Goal: Transaction & Acquisition: Purchase product/service

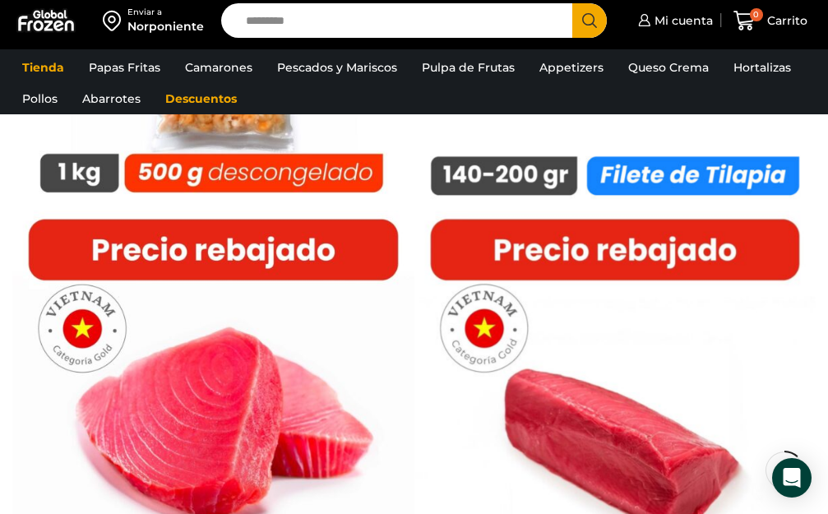
scroll to position [1254, 0]
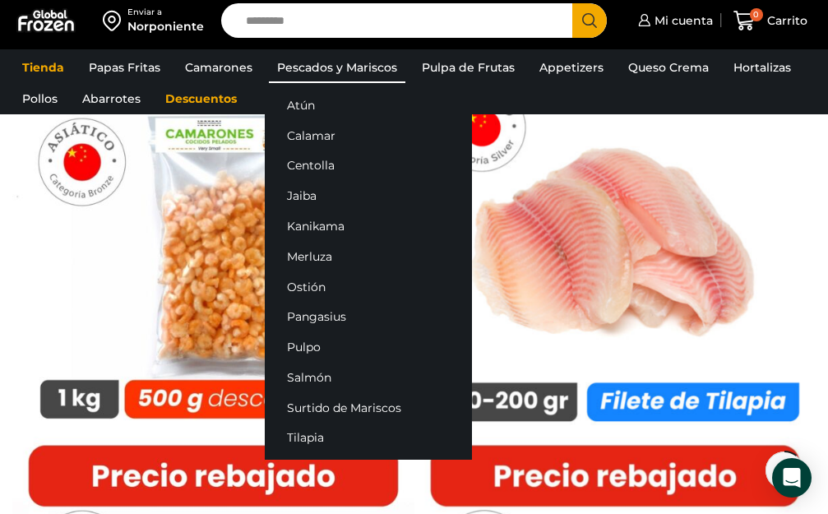
click at [368, 62] on link "Pescados y Mariscos" at bounding box center [337, 67] width 136 height 31
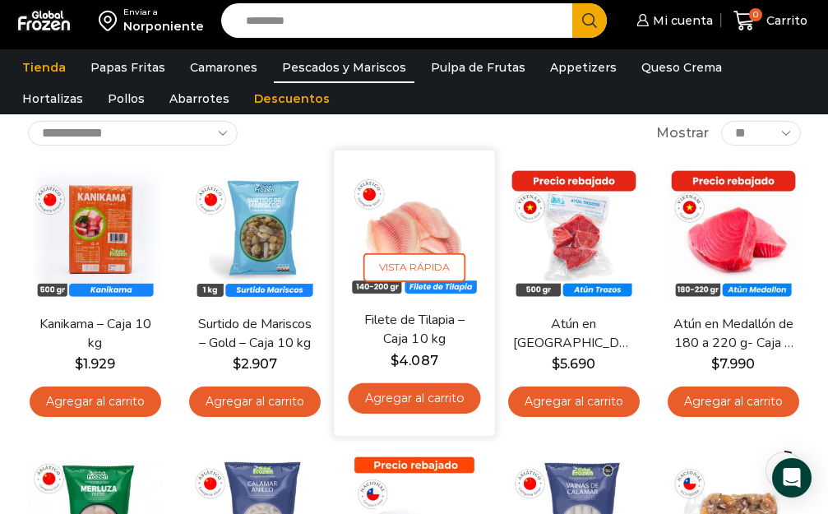
click at [414, 312] on link "Filete de Tilapia – Caja 10 kg" at bounding box center [414, 330] width 122 height 39
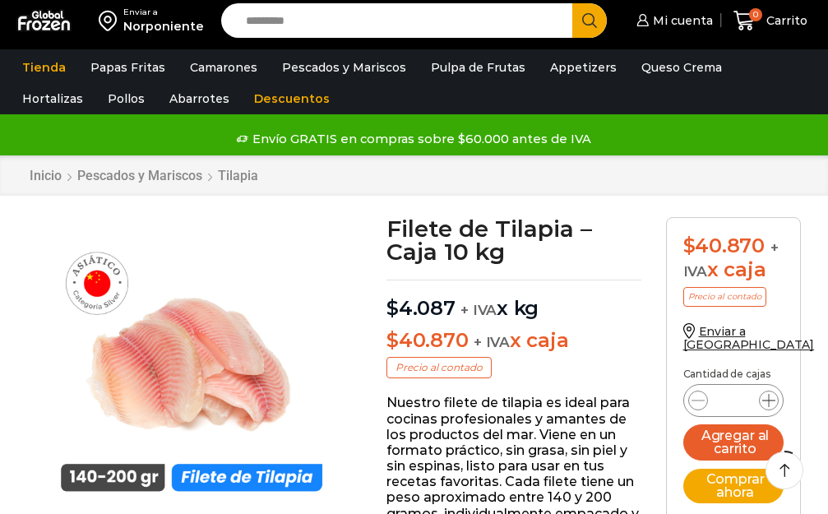
click at [768, 390] on span at bounding box center [769, 400] width 20 height 20
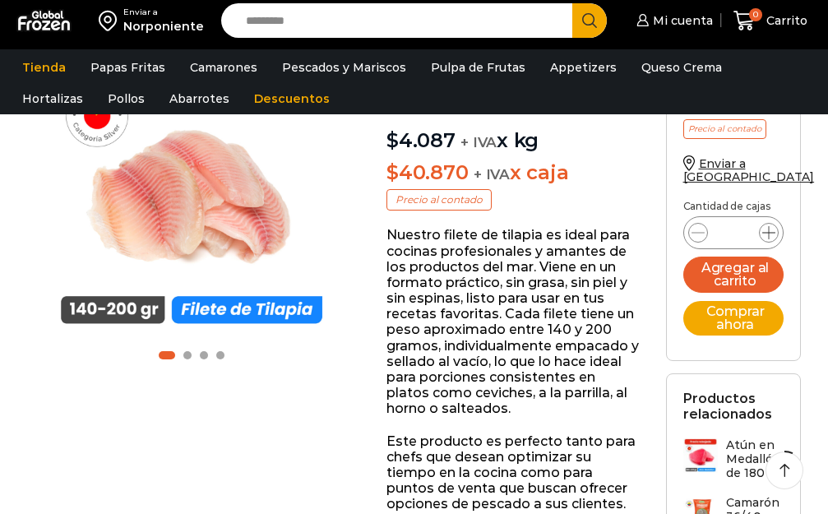
click at [768, 228] on form "$ 40.870 + IVA x caja Precio al contado Enviar a Norponiente Cantidad de cajas …" at bounding box center [733, 204] width 135 height 311
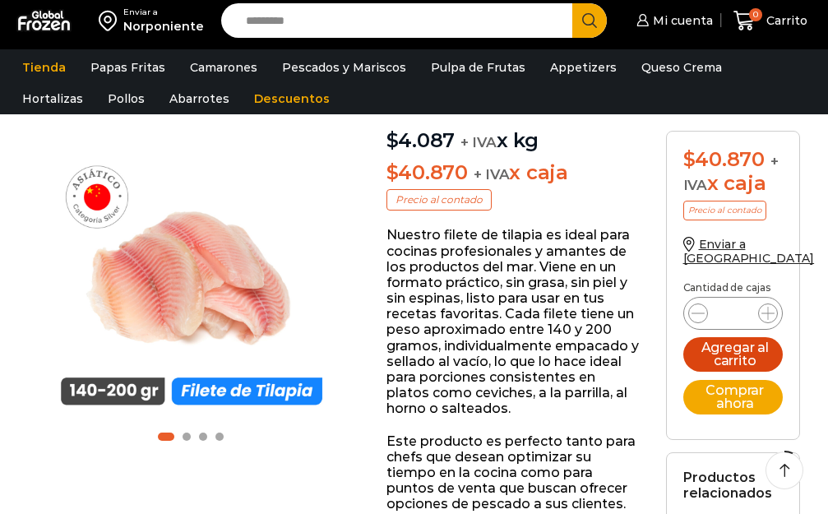
click at [769, 313] on icon at bounding box center [767, 313] width 13 height 13
type input "*"
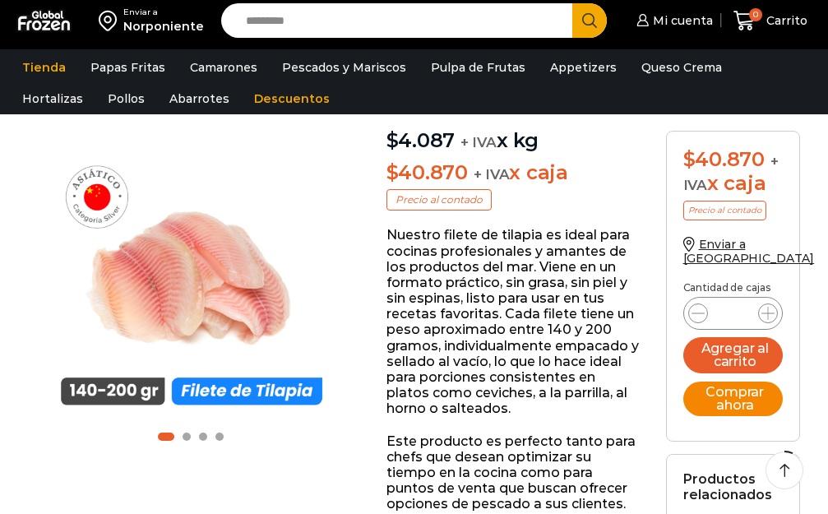
scroll to position [0, 0]
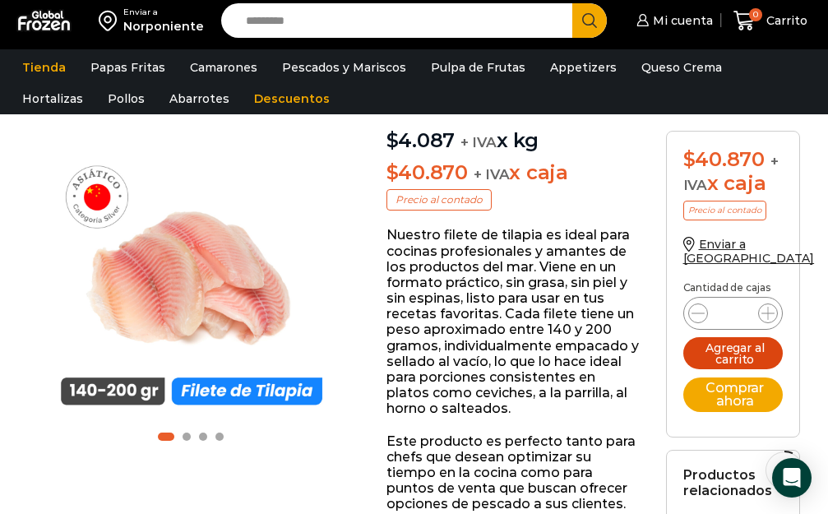
click at [728, 344] on button "Agregar al carrito" at bounding box center [733, 353] width 100 height 32
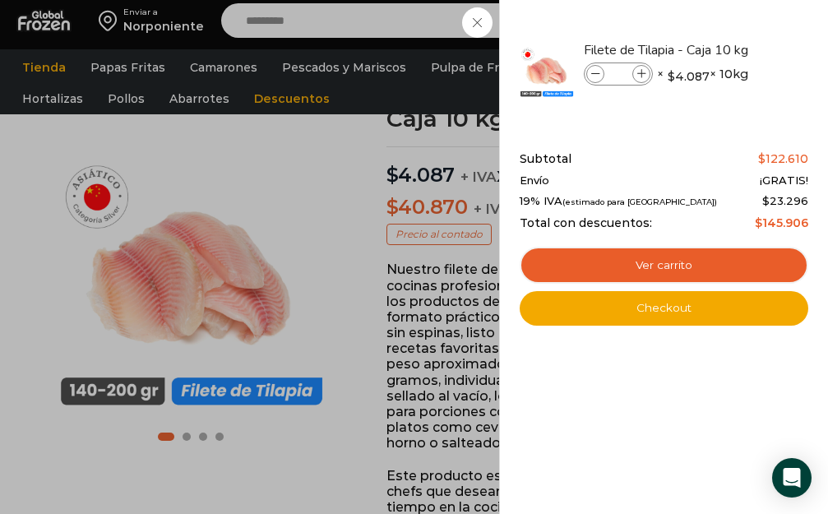
scroll to position [128, 0]
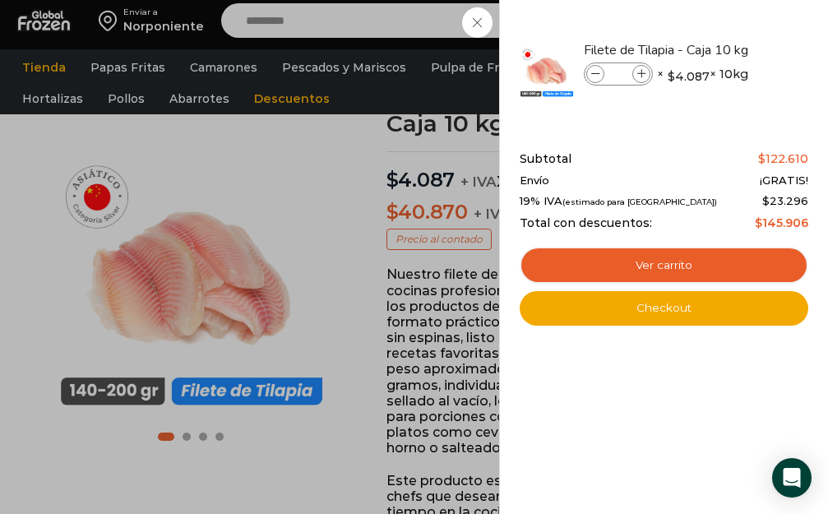
click at [729, 40] on div "3 Carrito 3 3 Shopping Cart *" at bounding box center [770, 21] width 82 height 39
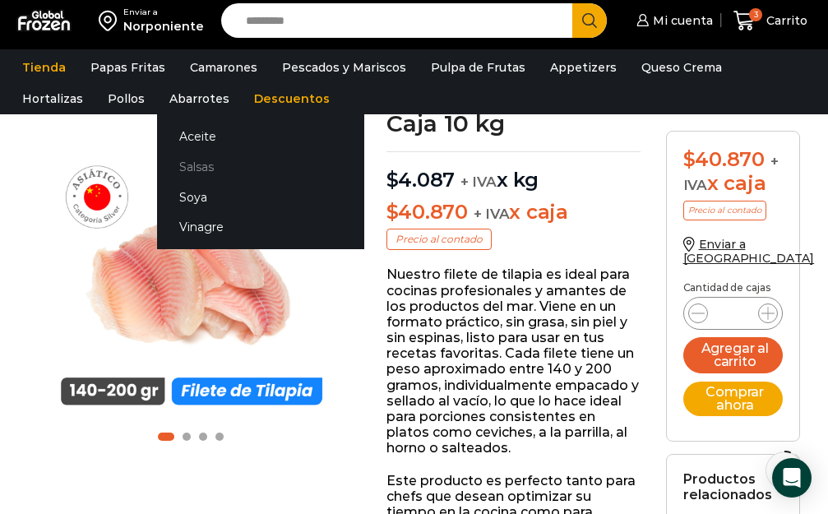
click at [157, 166] on link "Salsas" at bounding box center [260, 166] width 207 height 30
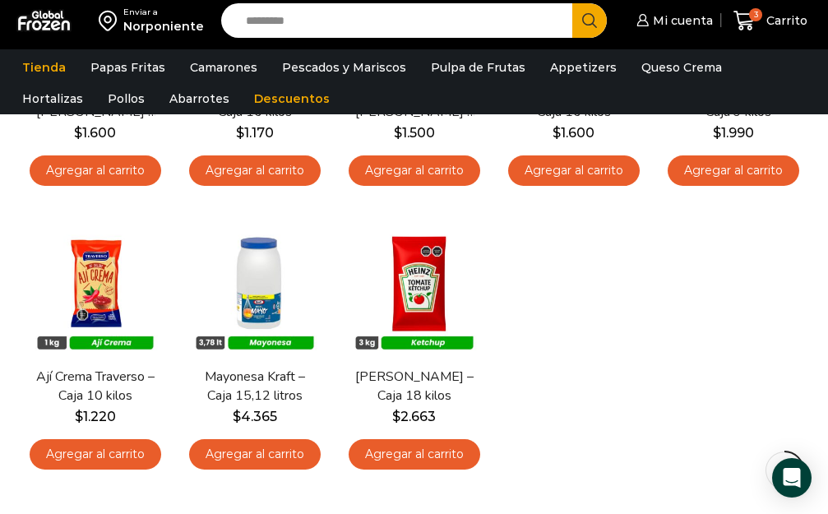
scroll to position [331, 0]
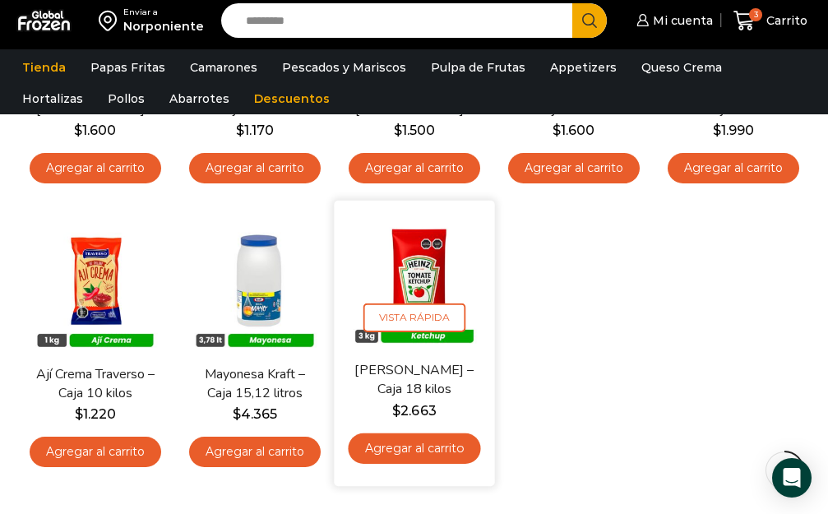
click at [419, 295] on img at bounding box center [414, 281] width 136 height 136
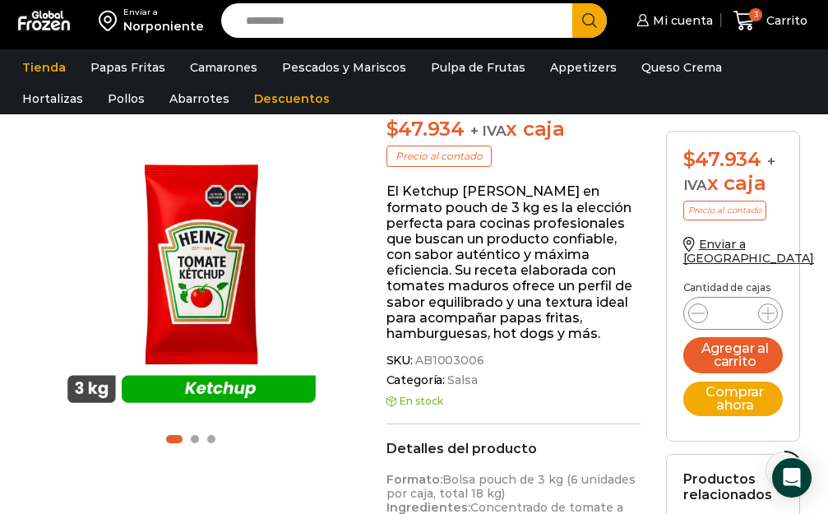
scroll to position [204, 0]
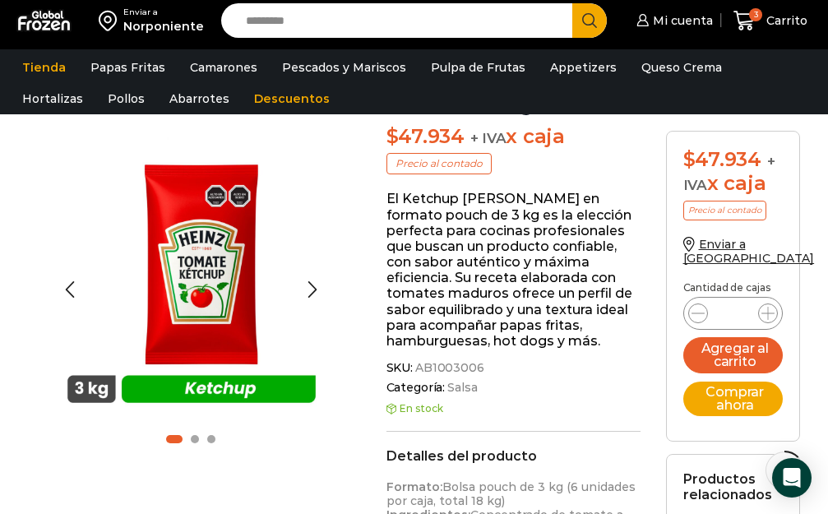
click at [59, 443] on div at bounding box center [191, 439] width 284 height 19
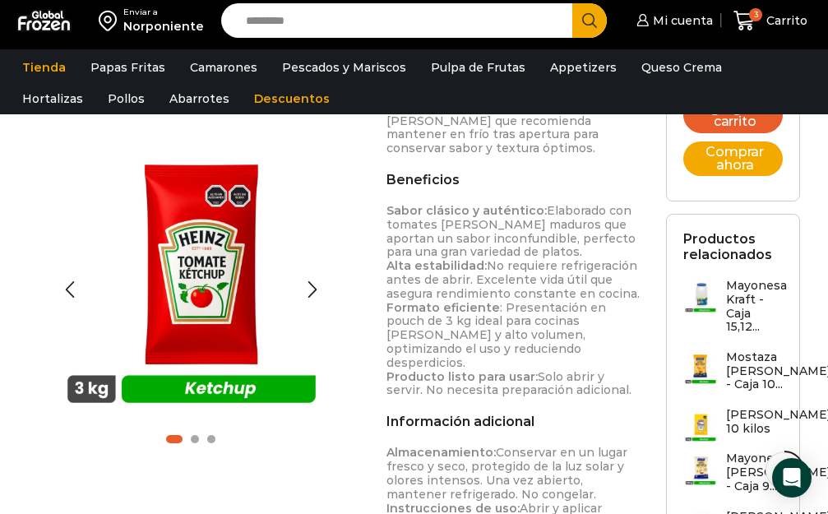
scroll to position [891, 0]
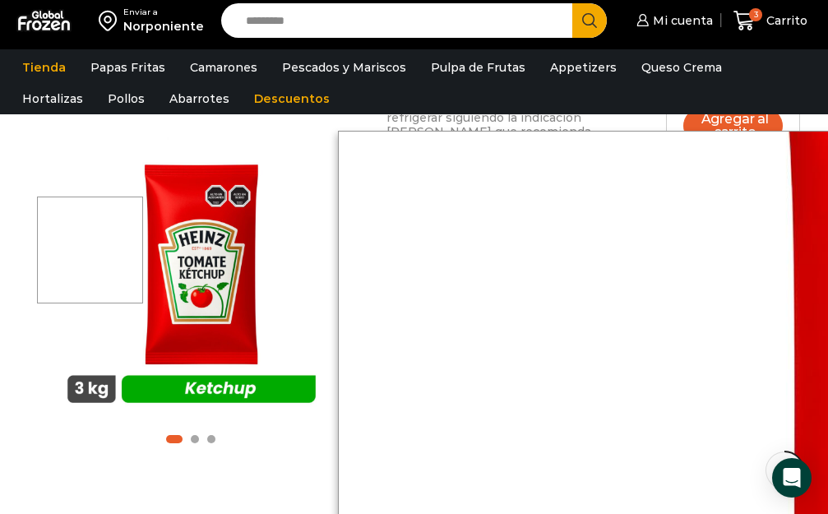
click at [56, 249] on div at bounding box center [90, 249] width 107 height 107
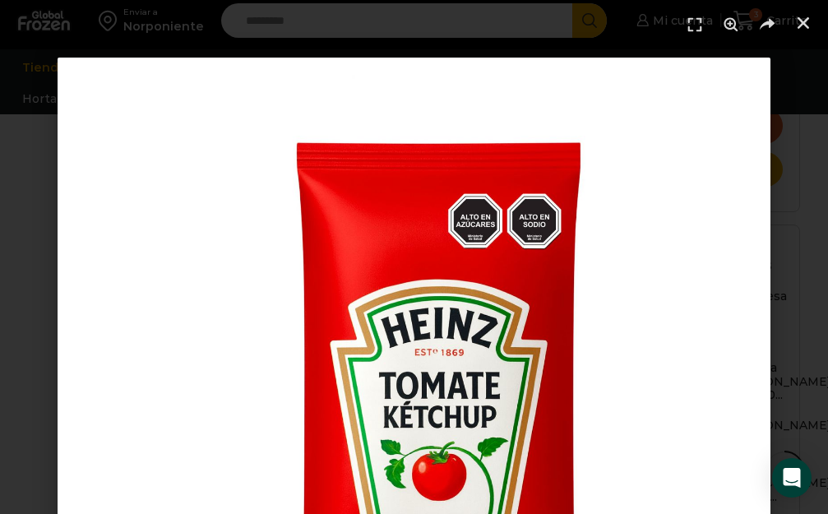
click at [63, 58] on img "1 / 1" at bounding box center [414, 414] width 713 height 713
click at [68, 36] on header at bounding box center [414, 24] width 828 height 49
click at [15, 65] on div "1 / 1" at bounding box center [414, 414] width 828 height 828
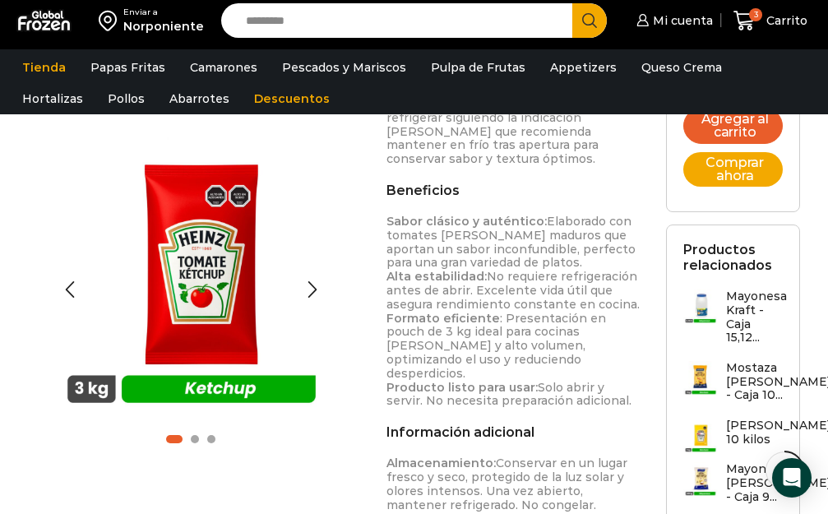
click at [339, 321] on div "video" at bounding box center [191, 290] width 327 height 318
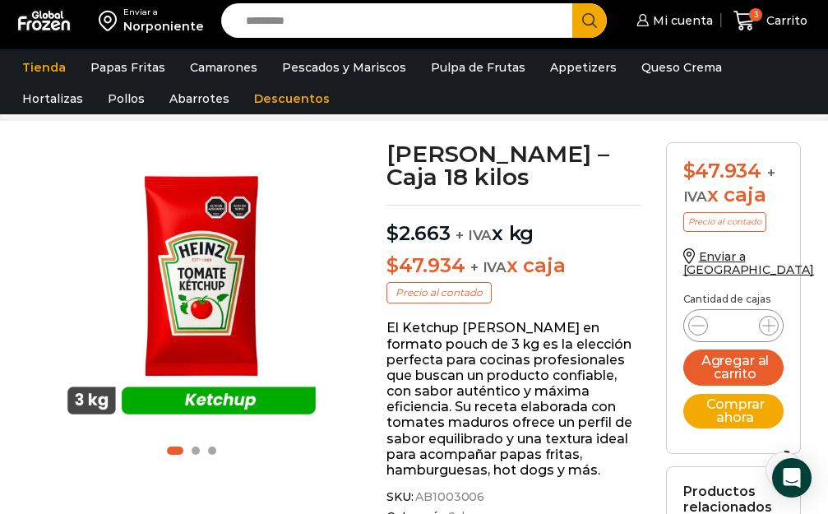
scroll to position [53, 0]
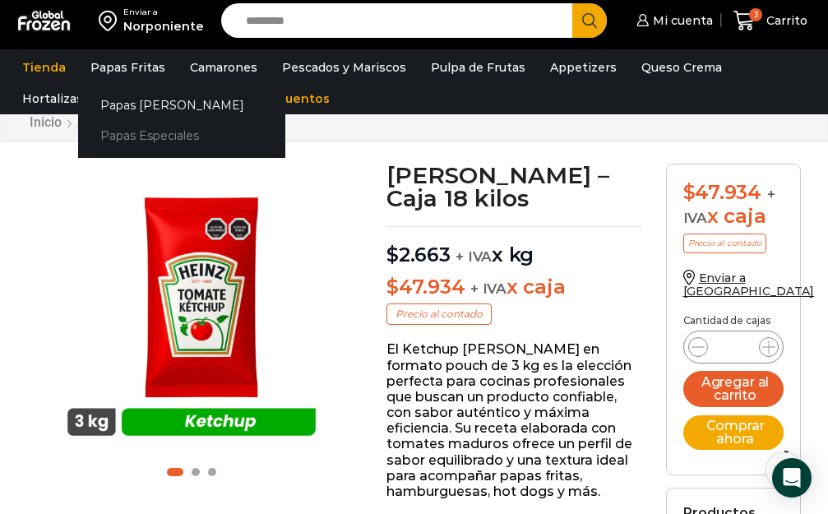
click at [140, 136] on link "Papas Especiales" at bounding box center [181, 135] width 207 height 30
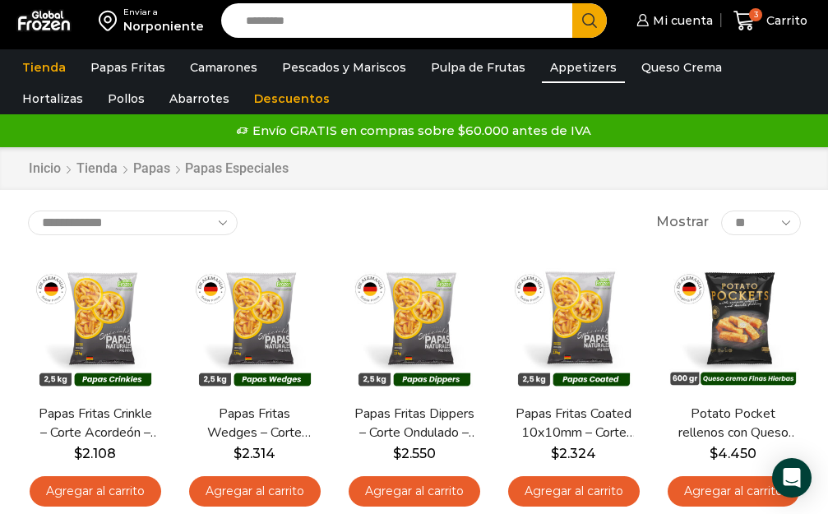
click at [566, 59] on link "Appetizers" at bounding box center [583, 67] width 83 height 31
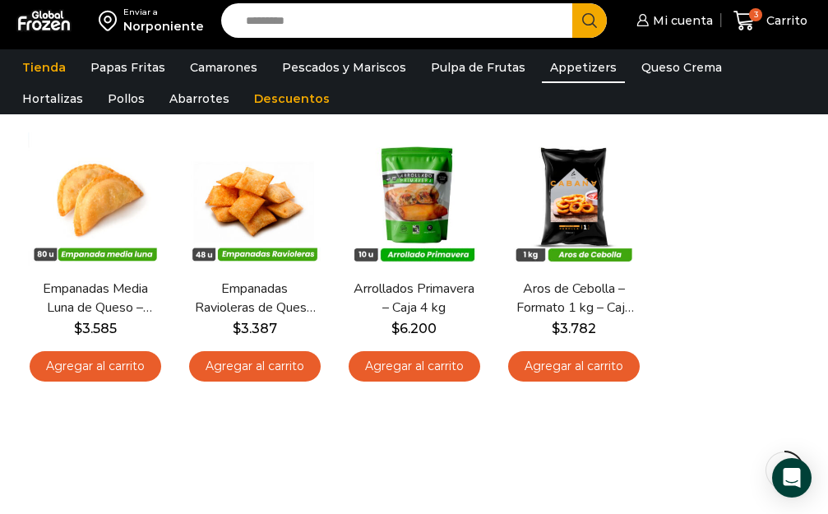
scroll to position [136, 0]
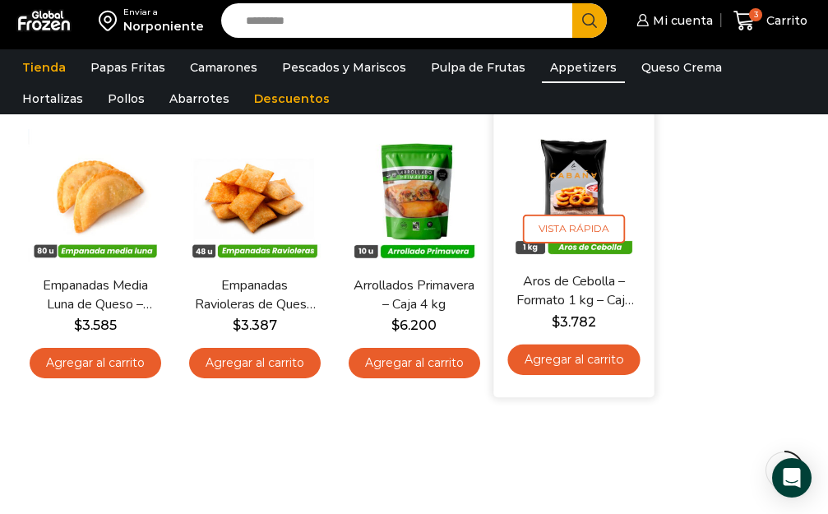
click at [576, 266] on div "En stock Vista Rápida Aros de Cebolla – Formato 1 kg – Caja 10 kg $ 3.782 Agreg…" at bounding box center [574, 254] width 136 height 261
click at [563, 280] on link "Aros de Cebolla – Formato 1 kg – Caja 10 kg" at bounding box center [573, 291] width 122 height 39
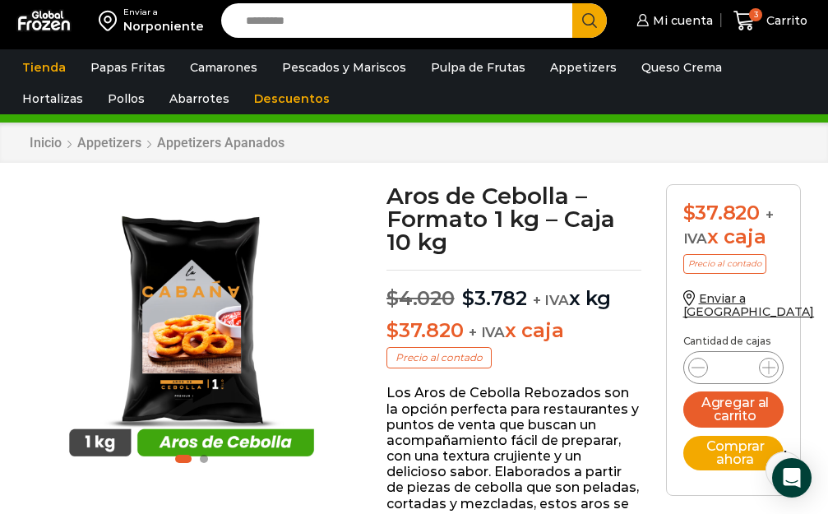
scroll to position [29, 0]
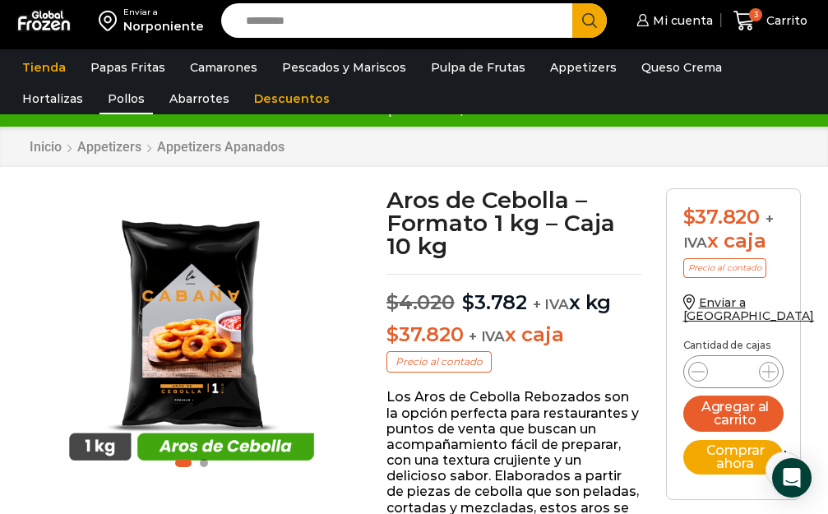
click at [99, 96] on link "Pollos" at bounding box center [125, 98] width 53 height 31
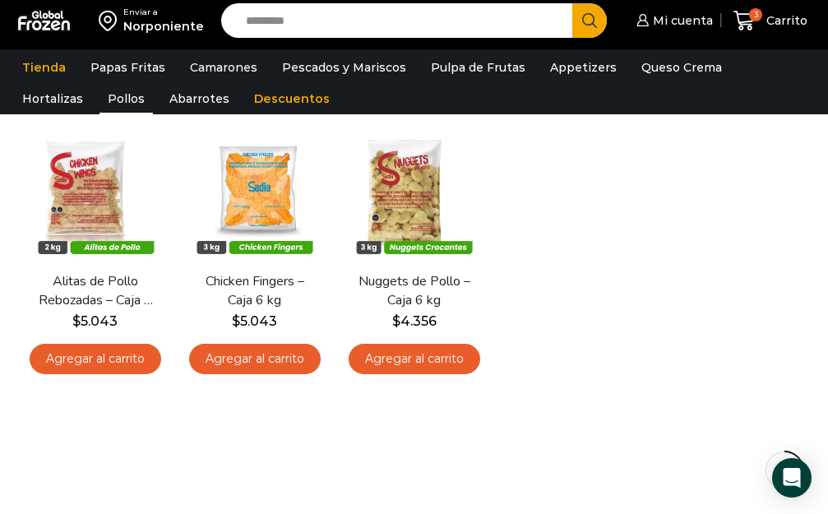
scroll to position [129, 0]
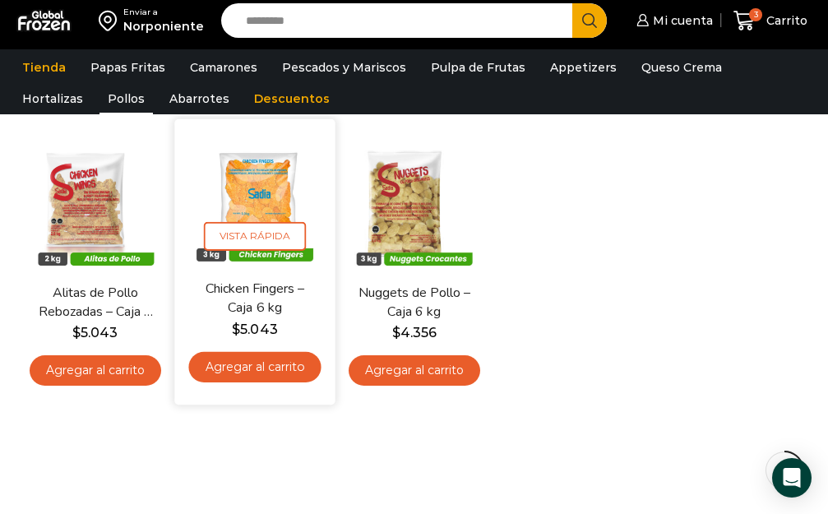
click at [251, 189] on img at bounding box center [255, 200] width 136 height 136
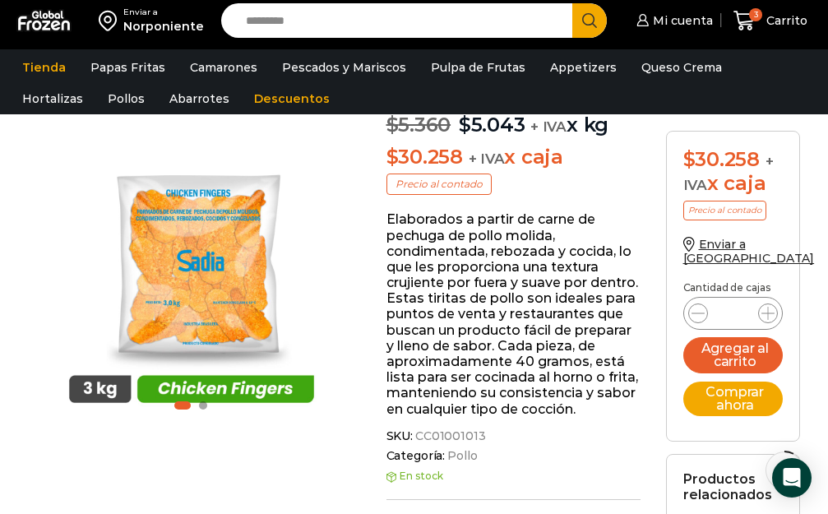
scroll to position [194, 0]
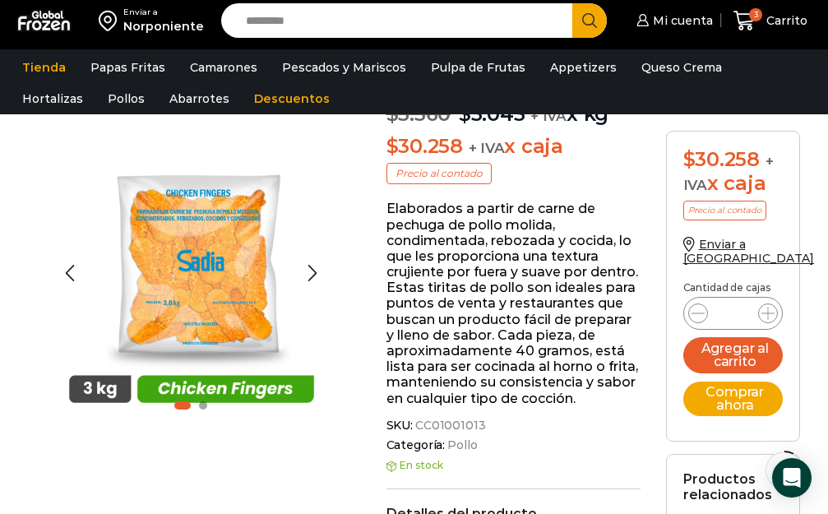
click at [336, 233] on div at bounding box center [191, 273] width 327 height 284
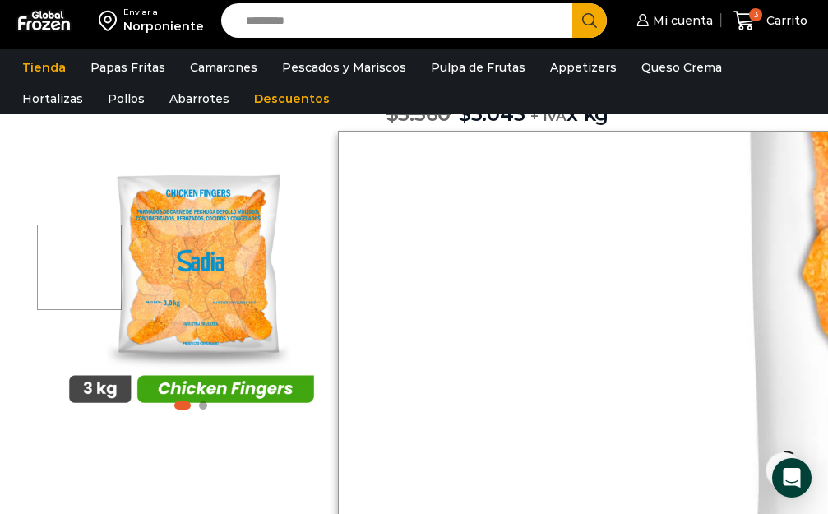
click at [55, 266] on div at bounding box center [79, 266] width 85 height 85
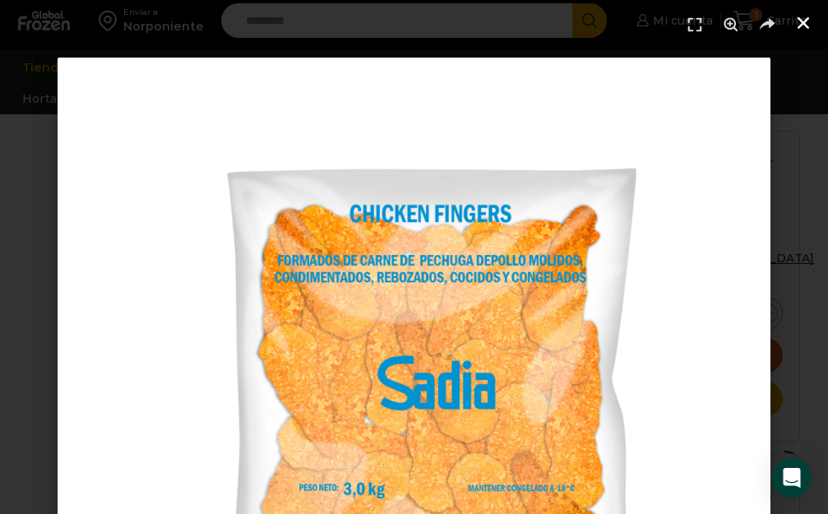
click at [806, 21] on icon "Cerrar (Esc)" at bounding box center [803, 23] width 16 height 16
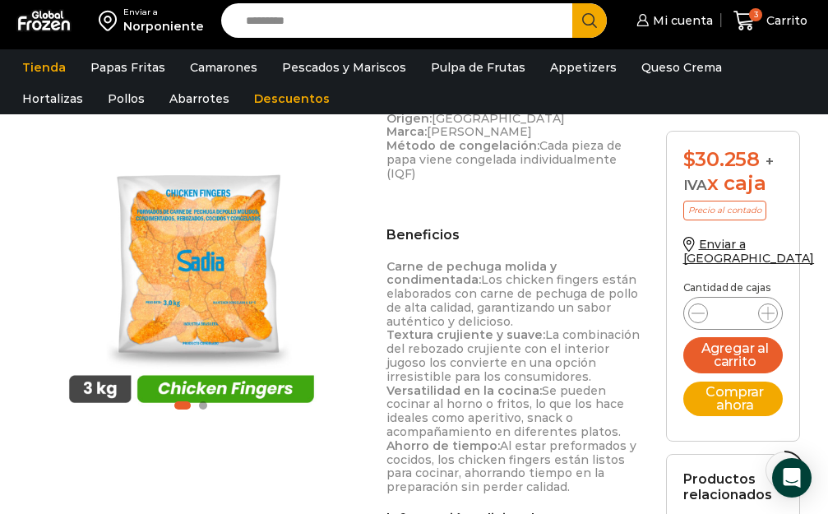
scroll to position [836, 0]
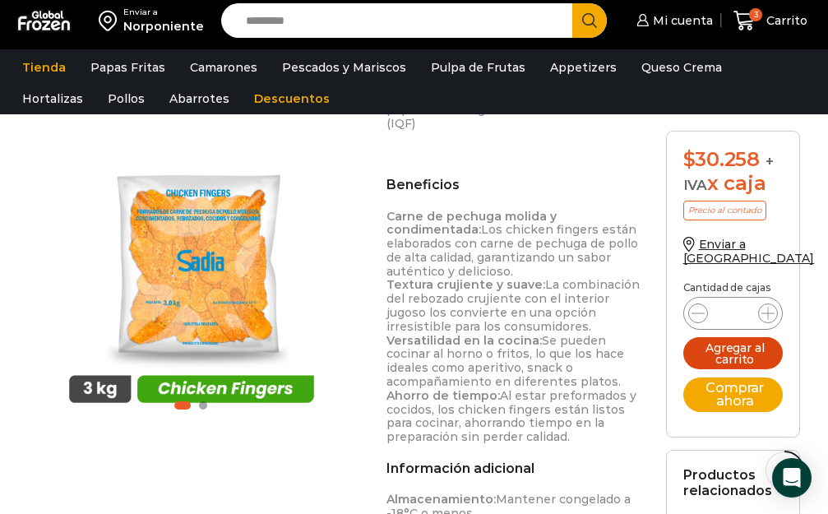
click at [732, 352] on button "Agregar al carrito" at bounding box center [733, 353] width 100 height 32
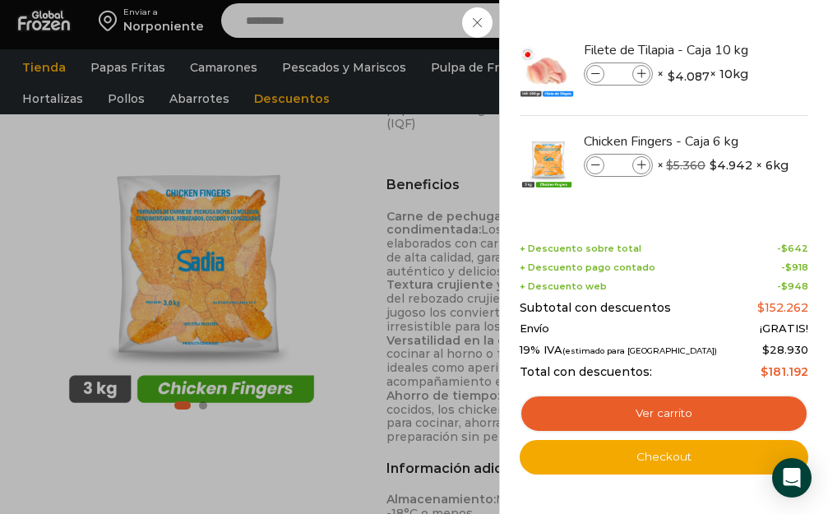
click at [729, 40] on div "4 Carrito 4 4 Shopping Cart *" at bounding box center [770, 21] width 82 height 39
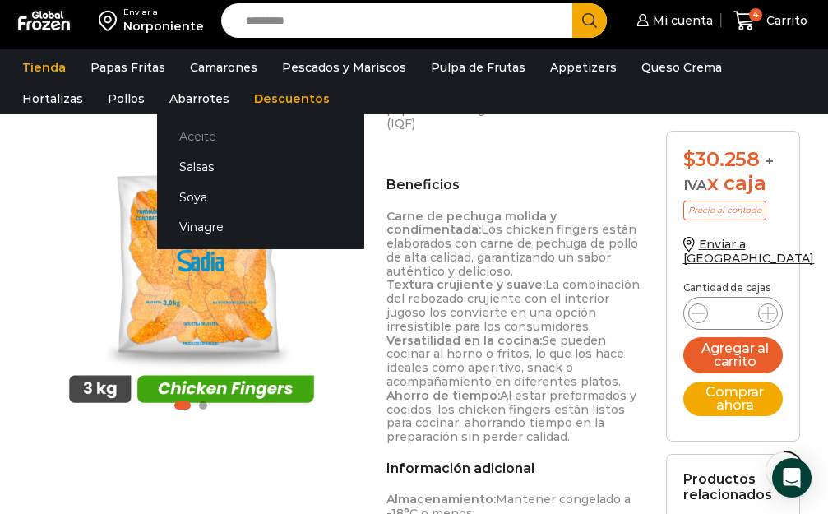
click at [157, 135] on link "Aceite" at bounding box center [260, 137] width 207 height 30
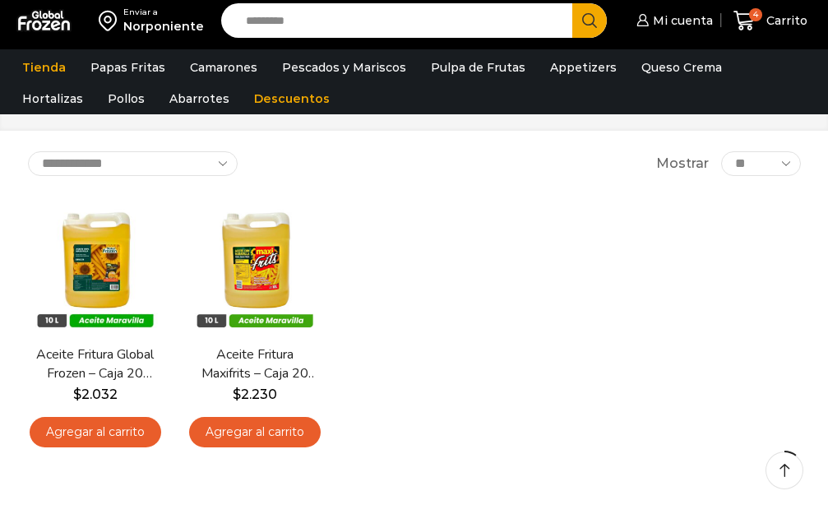
scroll to position [63, 0]
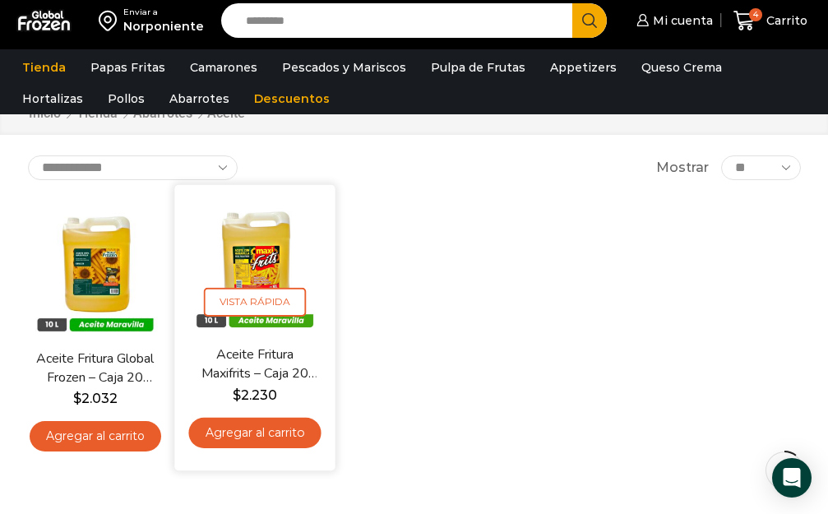
click at [258, 256] on img at bounding box center [255, 265] width 136 height 136
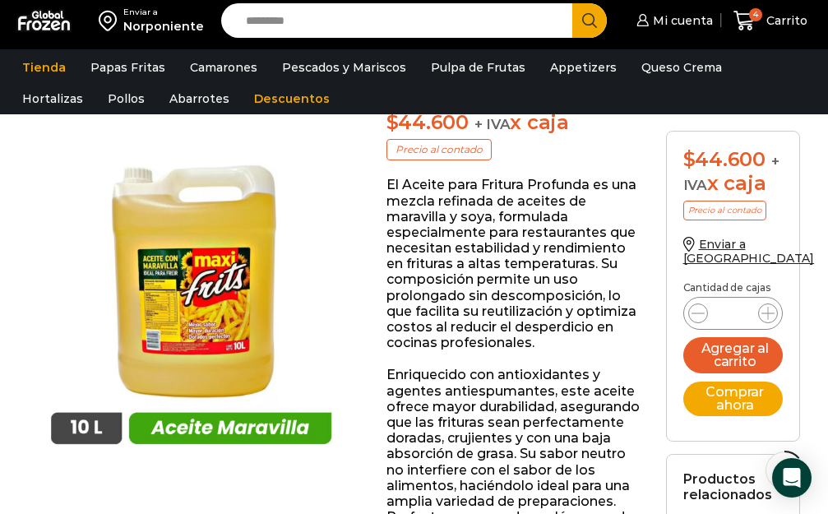
scroll to position [184, 0]
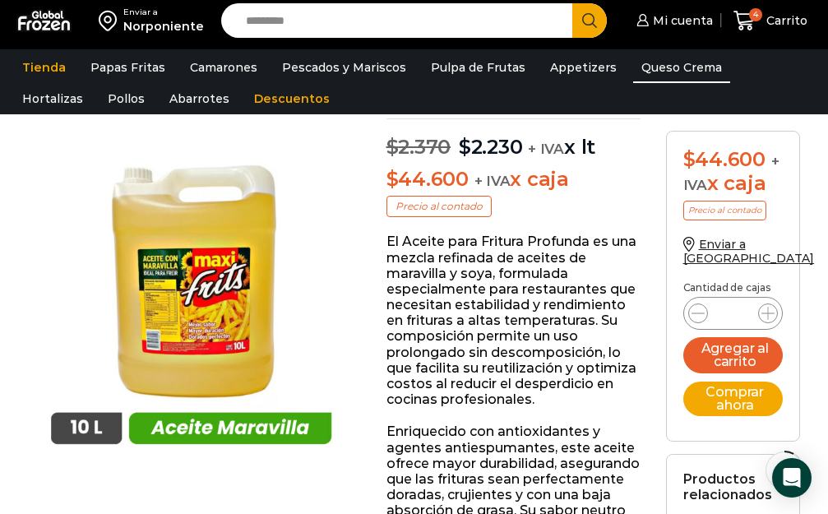
click at [654, 62] on link "Queso Crema" at bounding box center [681, 67] width 97 height 31
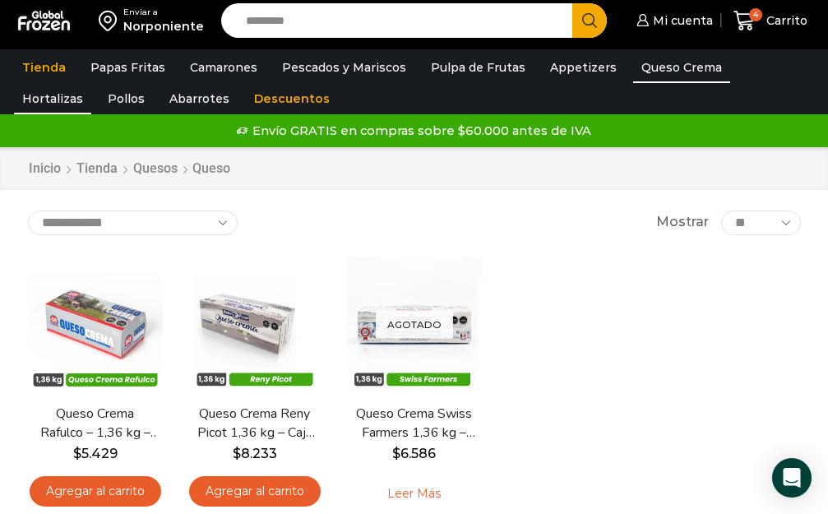
click at [91, 83] on link "Hortalizas" at bounding box center [52, 98] width 77 height 31
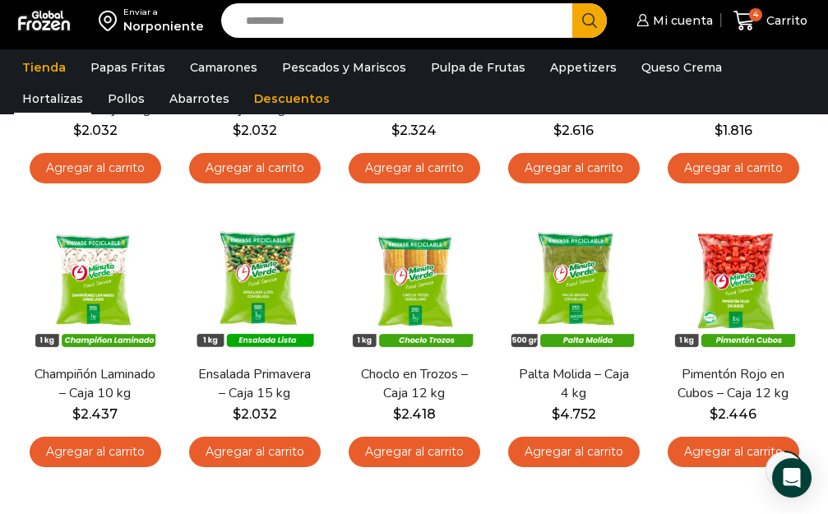
scroll to position [389, 0]
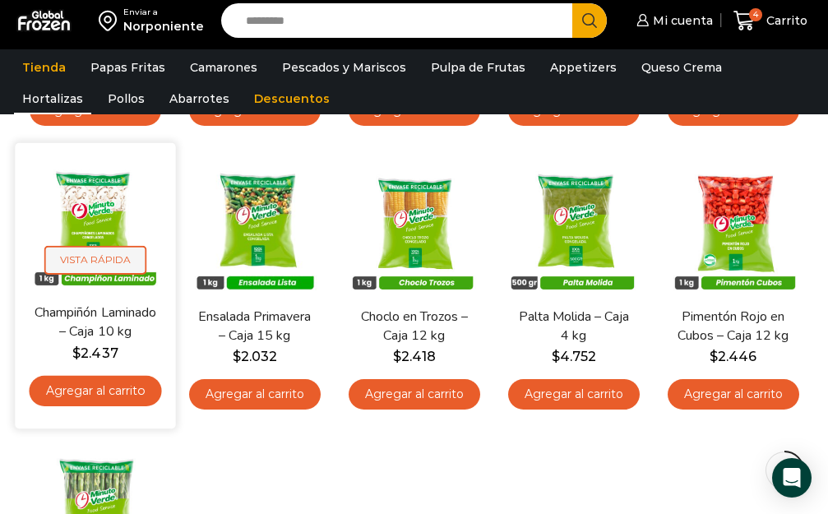
click at [84, 252] on span "Vista Rápida" at bounding box center [95, 260] width 102 height 29
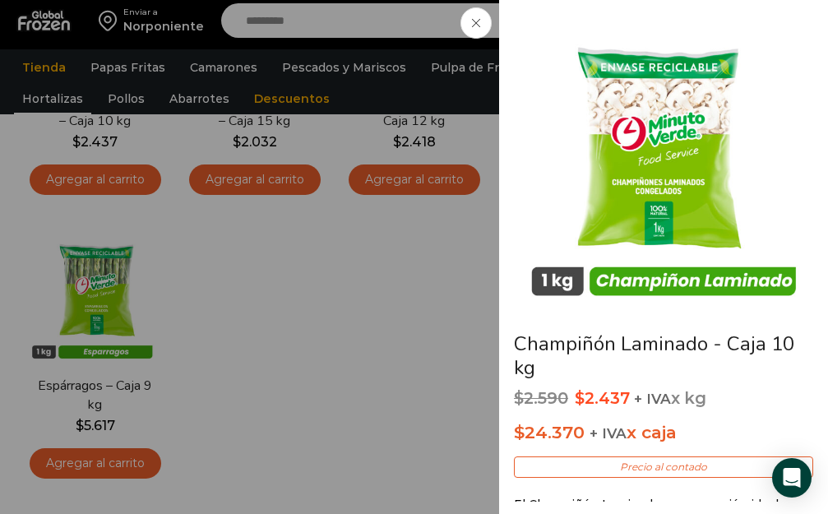
scroll to position [592, 0]
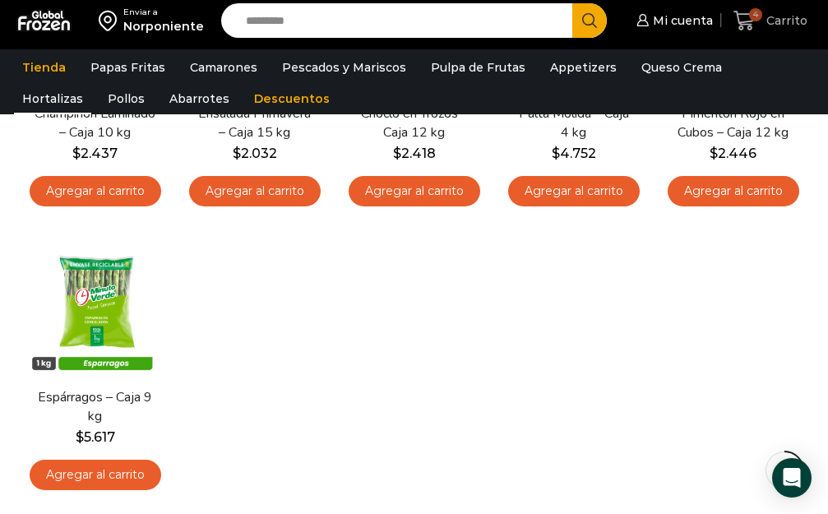
click at [783, 16] on span "Carrito" at bounding box center [784, 20] width 45 height 16
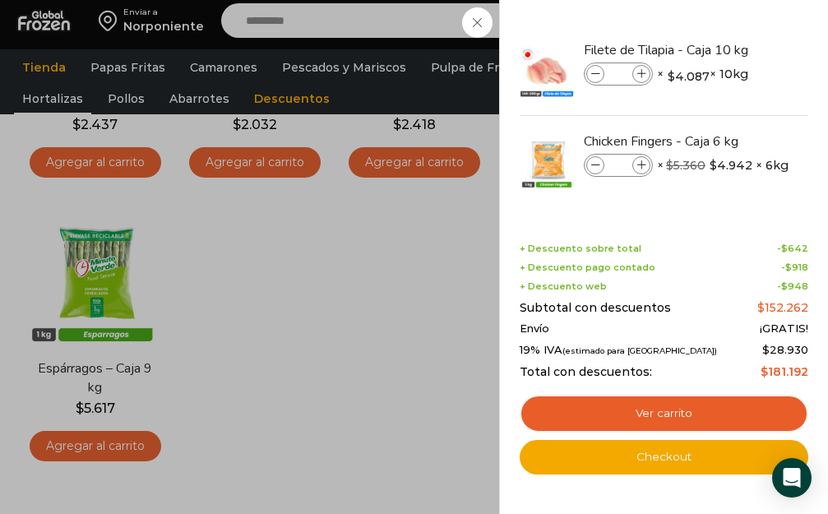
scroll to position [629, 0]
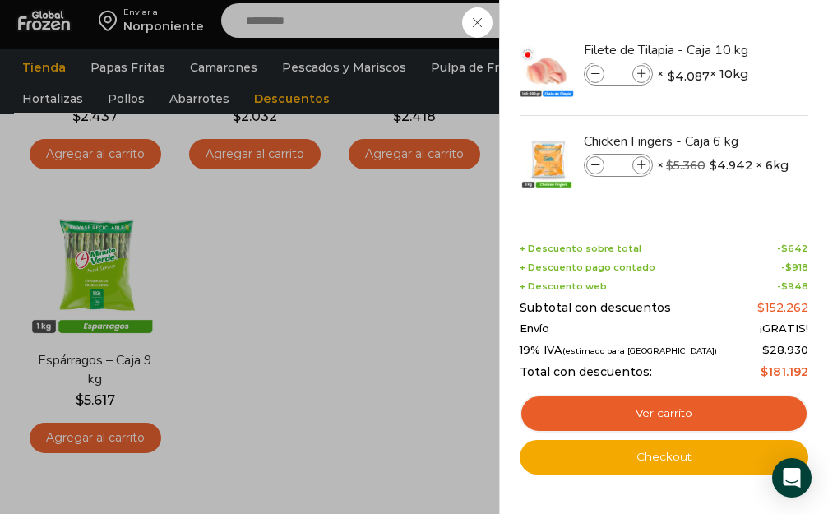
click at [729, 40] on div "4 Carrito 4 4 Shopping Cart * $" at bounding box center [770, 21] width 82 height 39
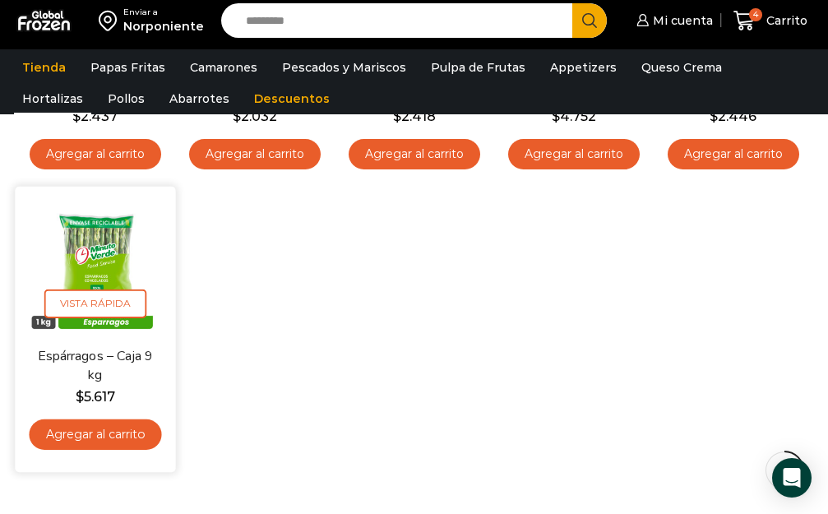
click at [83, 433] on link "Agregar al carrito" at bounding box center [95, 434] width 132 height 30
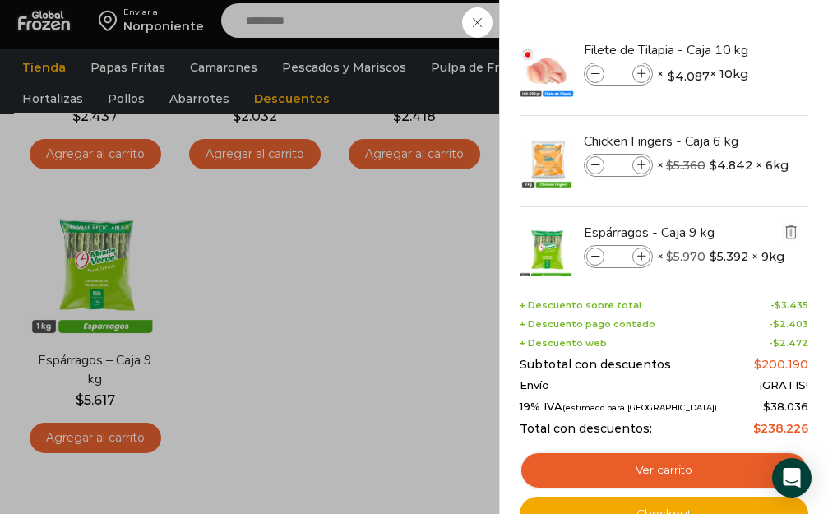
click at [787, 231] on img "Eliminar Espárragos - Caja 9 kg del carrito" at bounding box center [790, 231] width 15 height 15
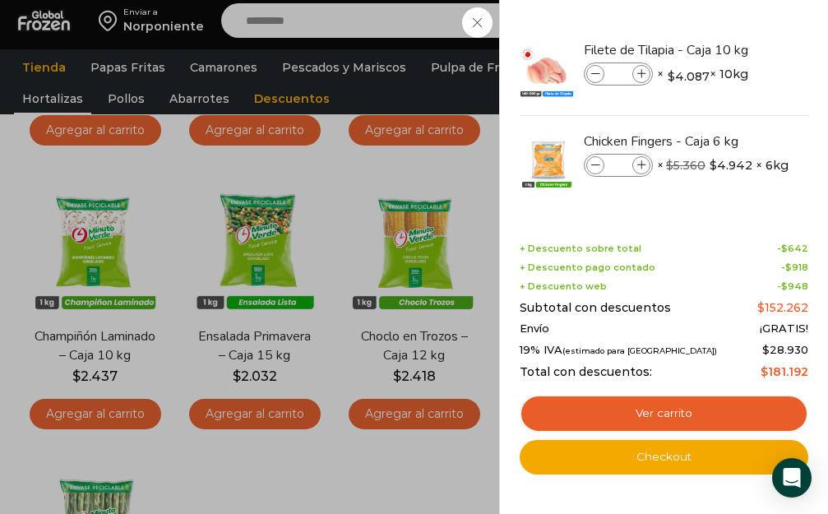
scroll to position [358, 0]
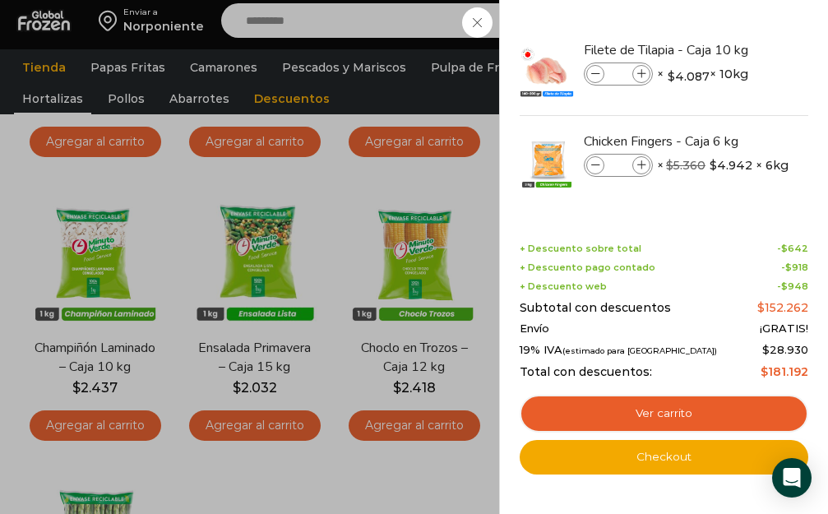
click at [729, 40] on div "4 Carrito 4 4 Shopping Cart *" at bounding box center [770, 21] width 82 height 39
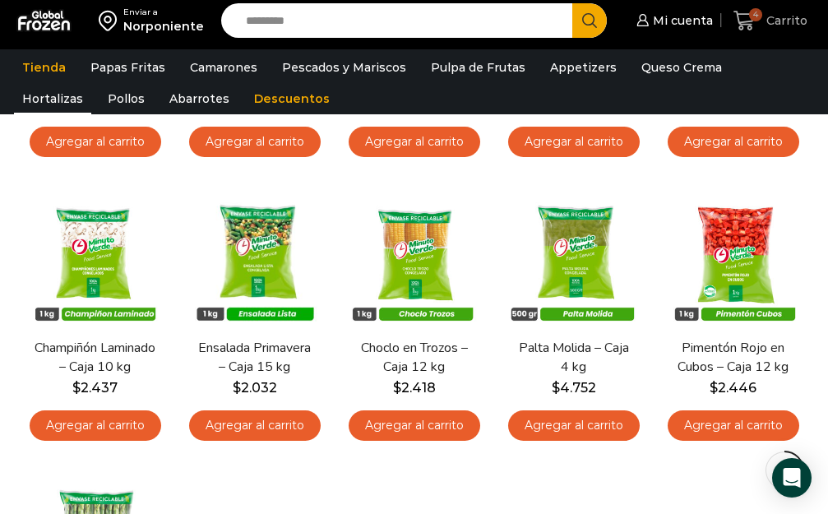
click at [751, 13] on span "4" at bounding box center [755, 14] width 13 height 13
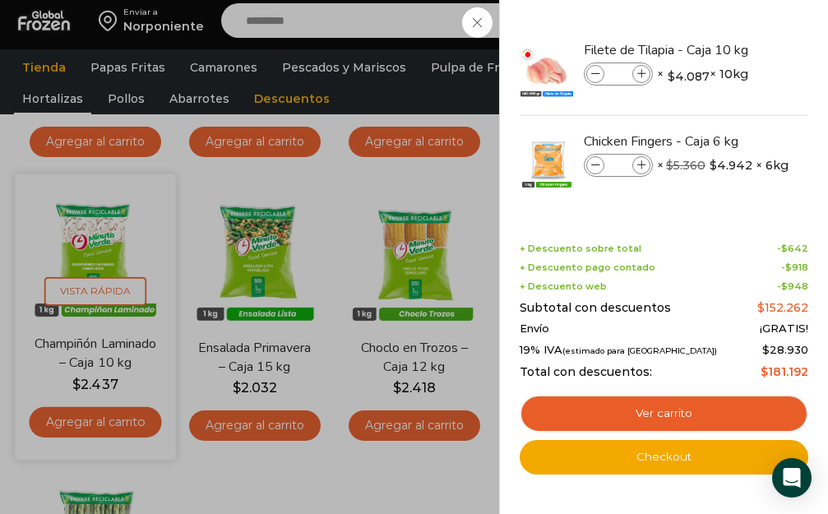
click at [729, 40] on div "4 Carrito 4 4 Shopping Cart *" at bounding box center [770, 21] width 82 height 39
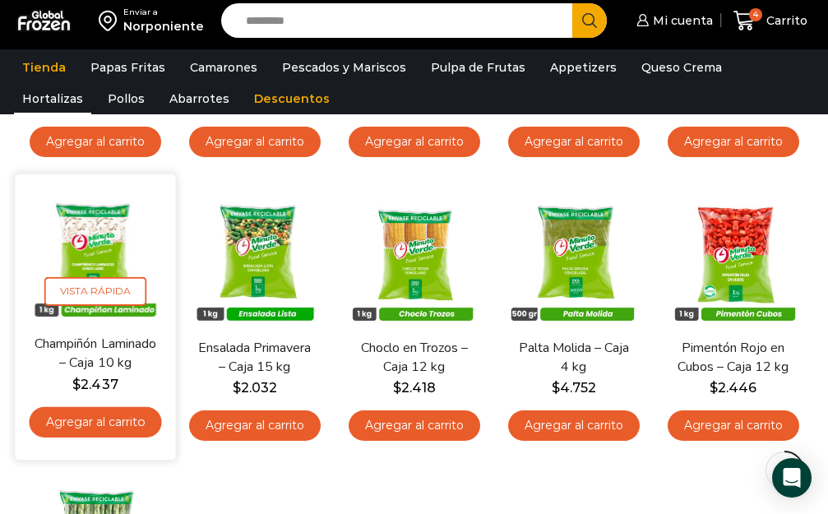
click at [92, 419] on link "Agregar al carrito" at bounding box center [95, 422] width 132 height 30
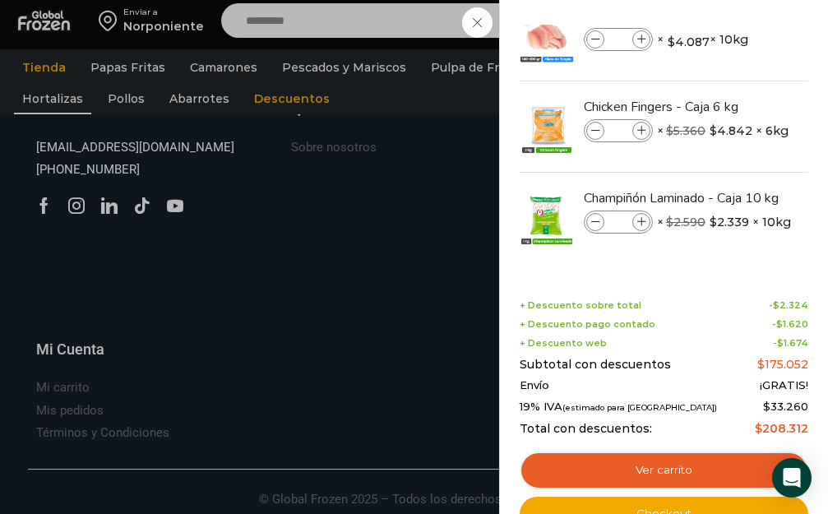
scroll to position [1179, 0]
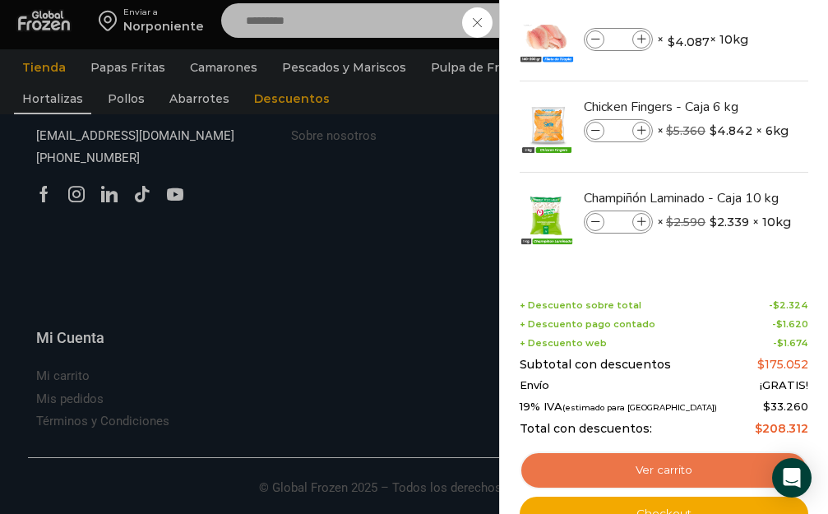
click at [670, 469] on link "Ver carrito" at bounding box center [664, 470] width 289 height 38
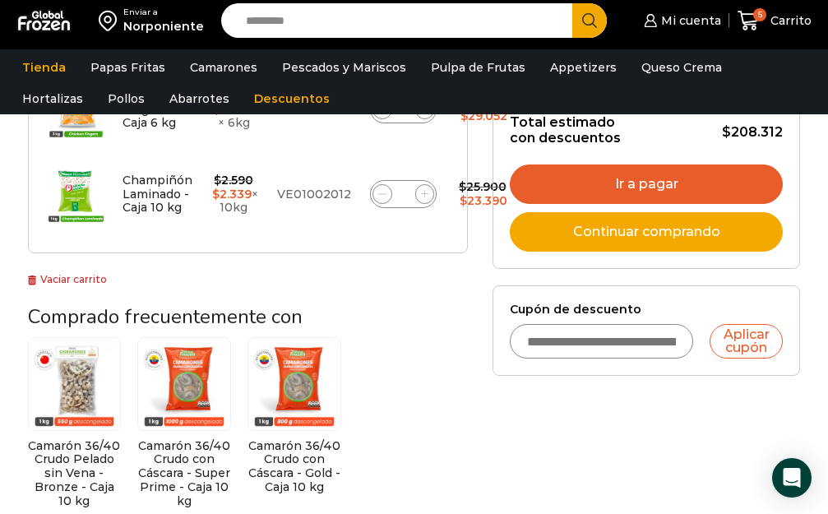
scroll to position [519, 0]
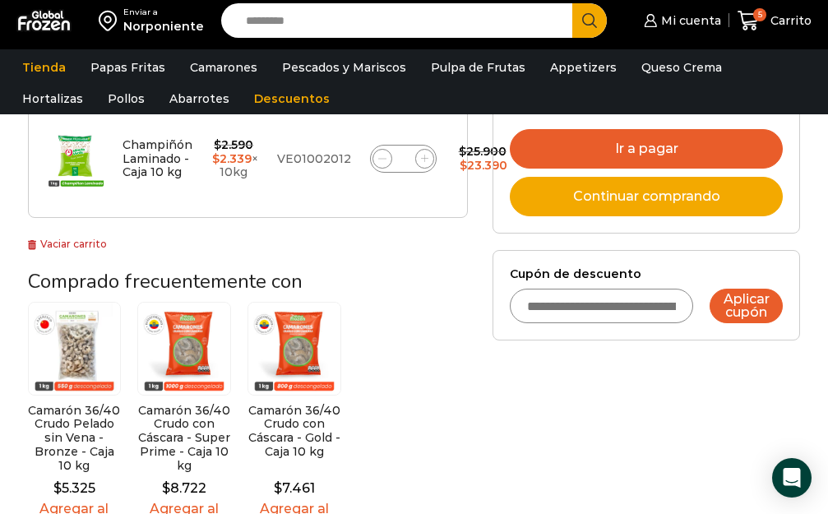
click at [738, 323] on button "Aplicar cupón" at bounding box center [746, 306] width 74 height 35
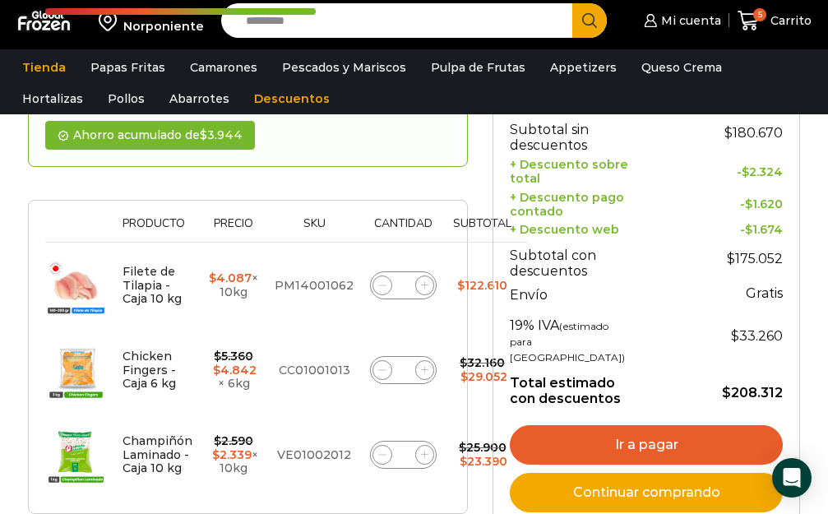
scroll to position [179, 0]
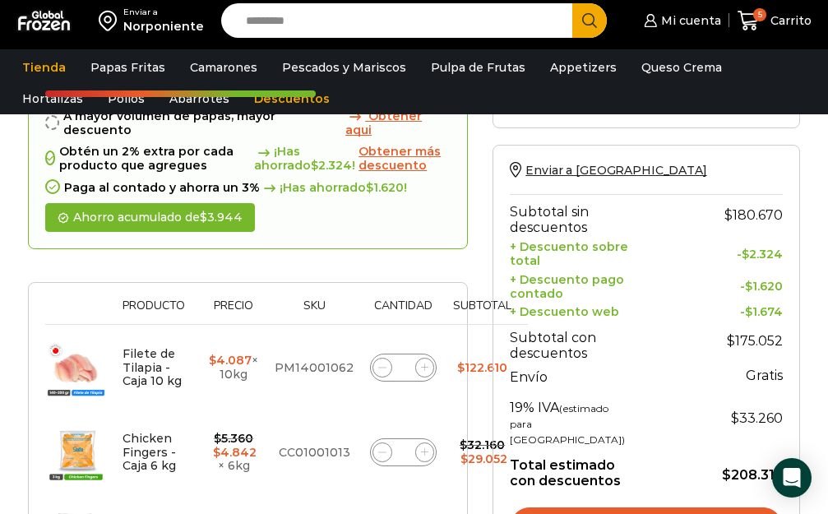
scroll to position [401, 0]
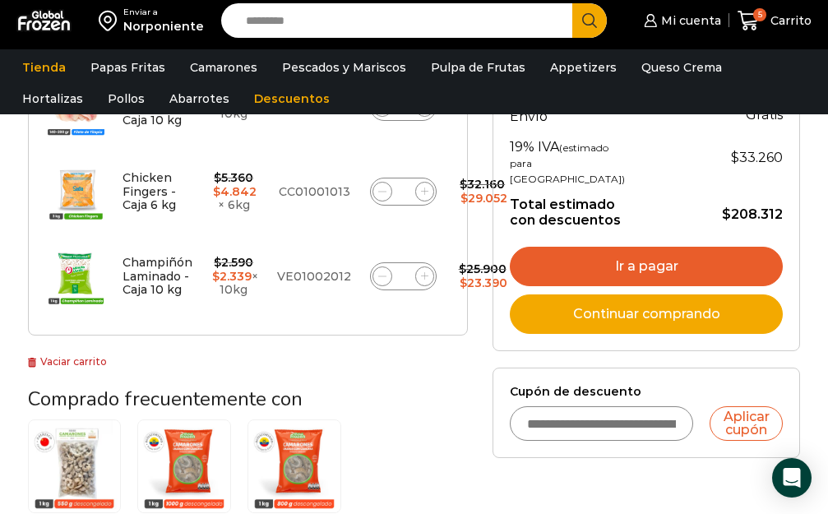
click at [626, 286] on link "Ir a pagar" at bounding box center [646, 266] width 273 height 39
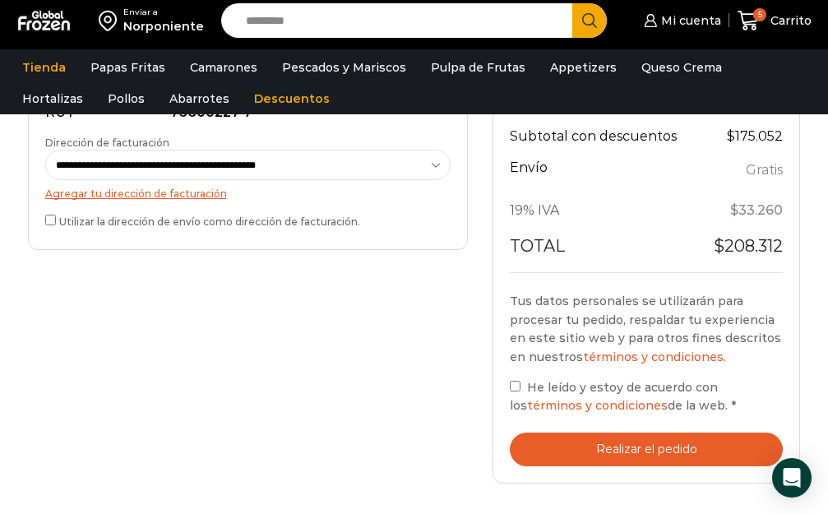
scroll to position [723, 0]
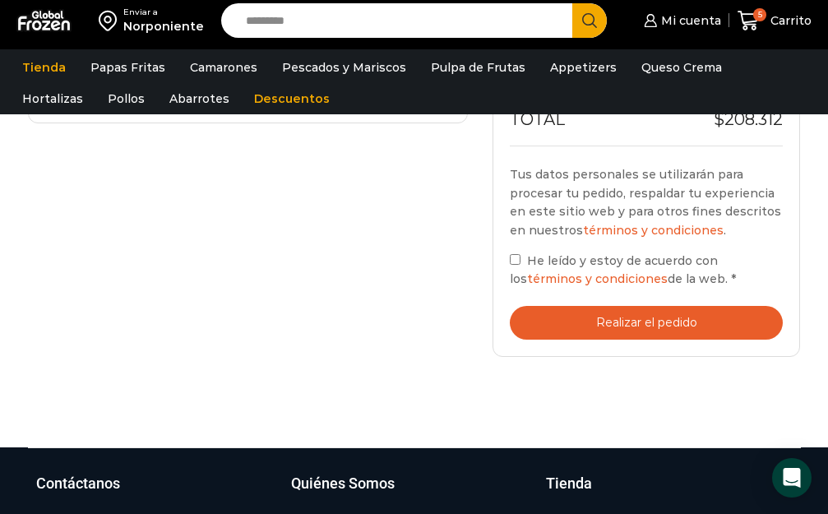
click at [615, 324] on button "Realizar el pedido" at bounding box center [646, 323] width 273 height 34
